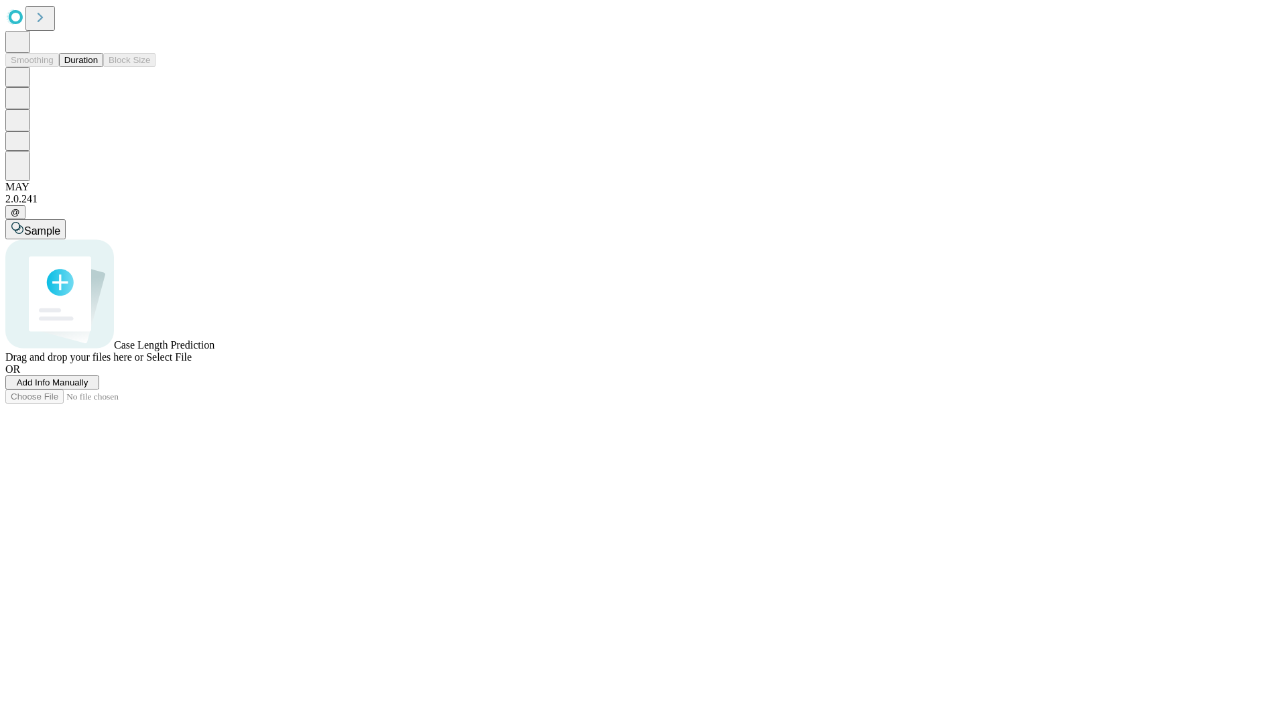
click at [98, 67] on button "Duration" at bounding box center [81, 60] width 44 height 14
click at [192, 363] on span "Select File" at bounding box center [169, 356] width 46 height 11
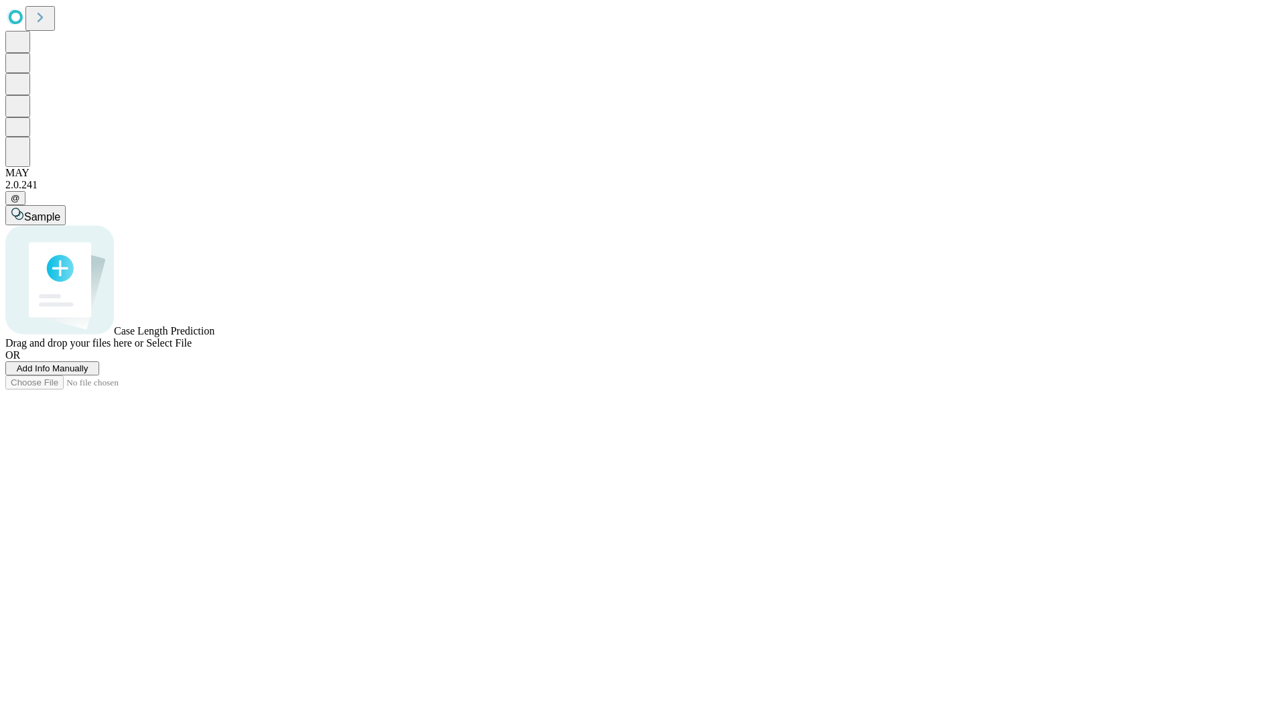
click at [192, 349] on span "Select File" at bounding box center [169, 342] width 46 height 11
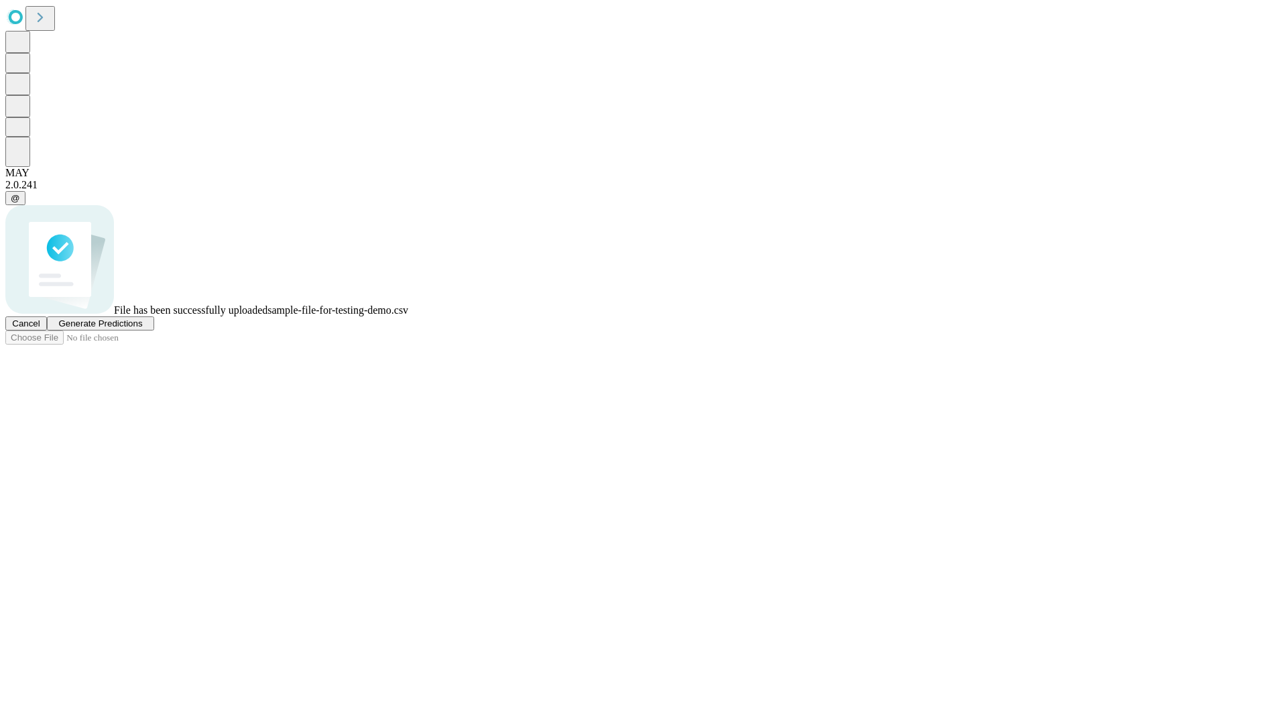
click at [142, 329] on span "Generate Predictions" at bounding box center [100, 323] width 84 height 10
